Goal: Navigation & Orientation: Find specific page/section

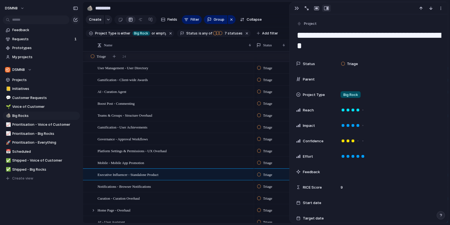
scroll to position [161, 0]
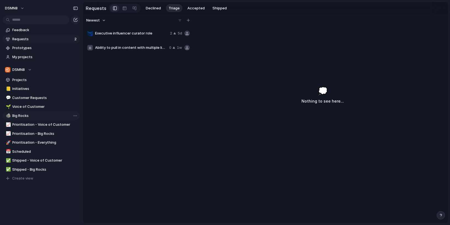
click at [24, 116] on span "Big Rocks" at bounding box center [45, 116] width 66 height 6
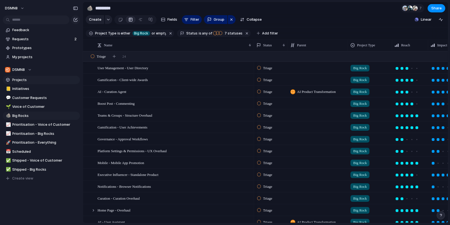
click at [25, 79] on span "Projects" at bounding box center [45, 80] width 66 height 6
